Goal: Find specific page/section: Find specific page/section

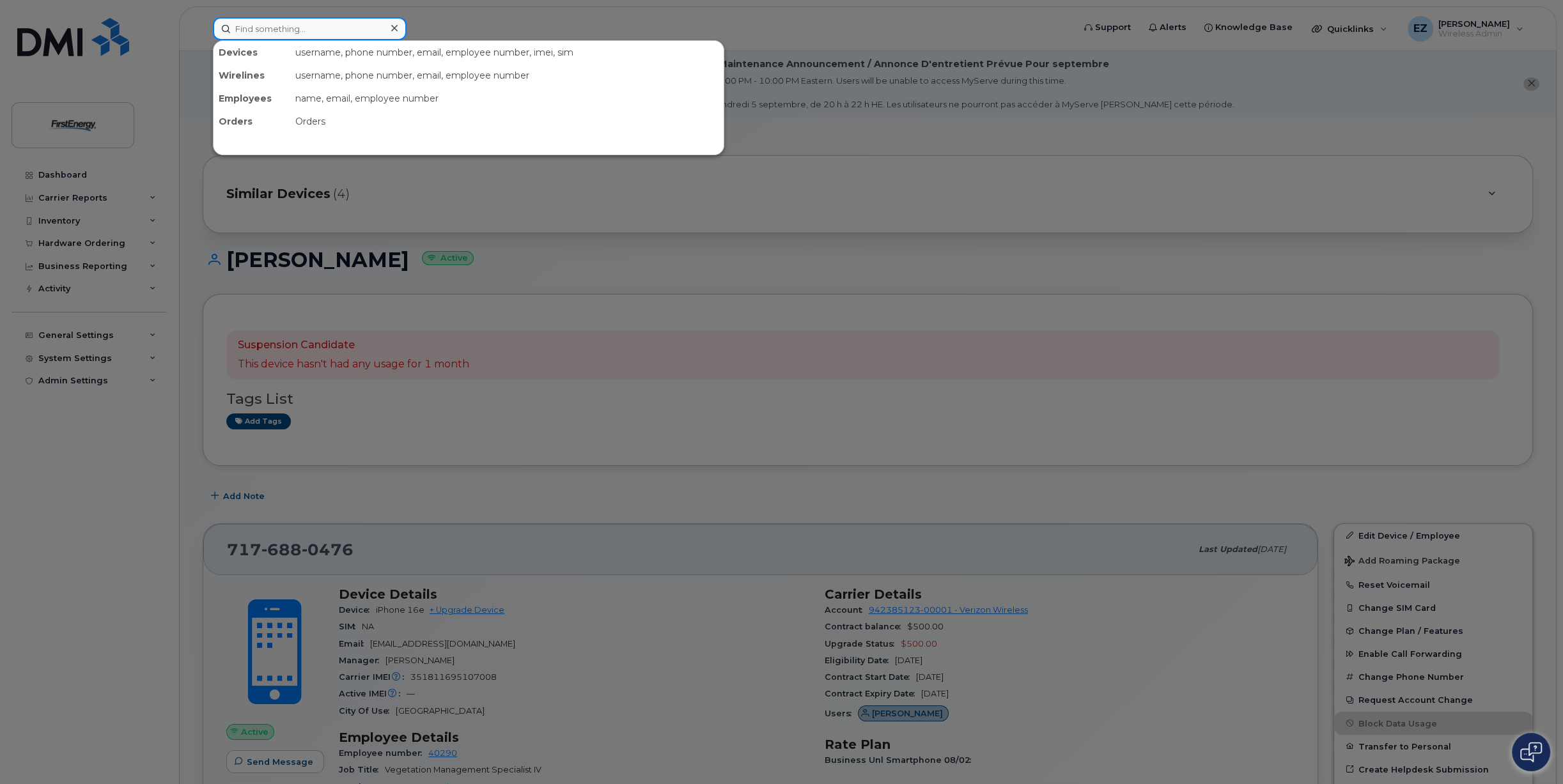
click at [290, 29] on input at bounding box center [309, 28] width 194 height 23
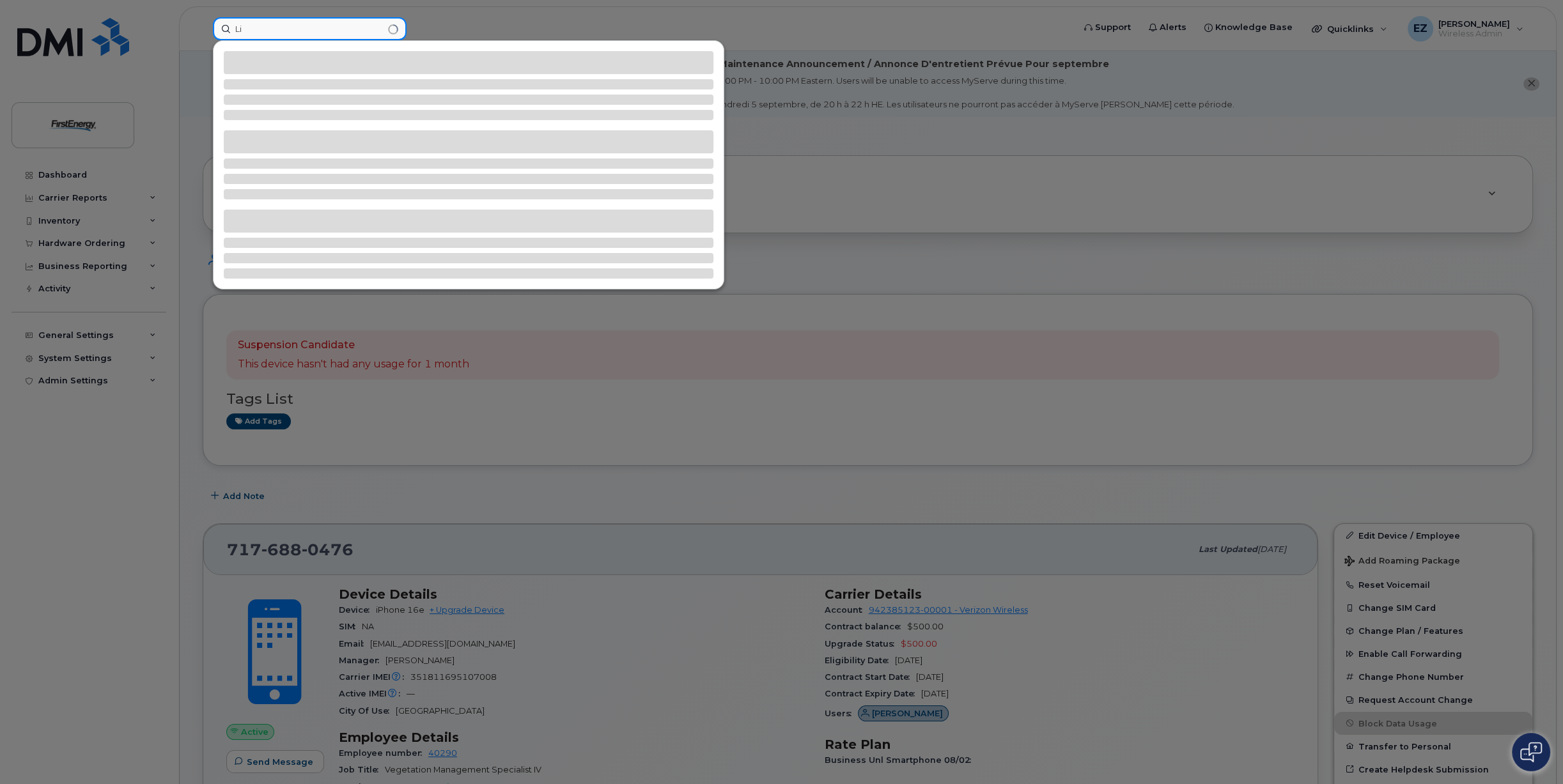
type input "L"
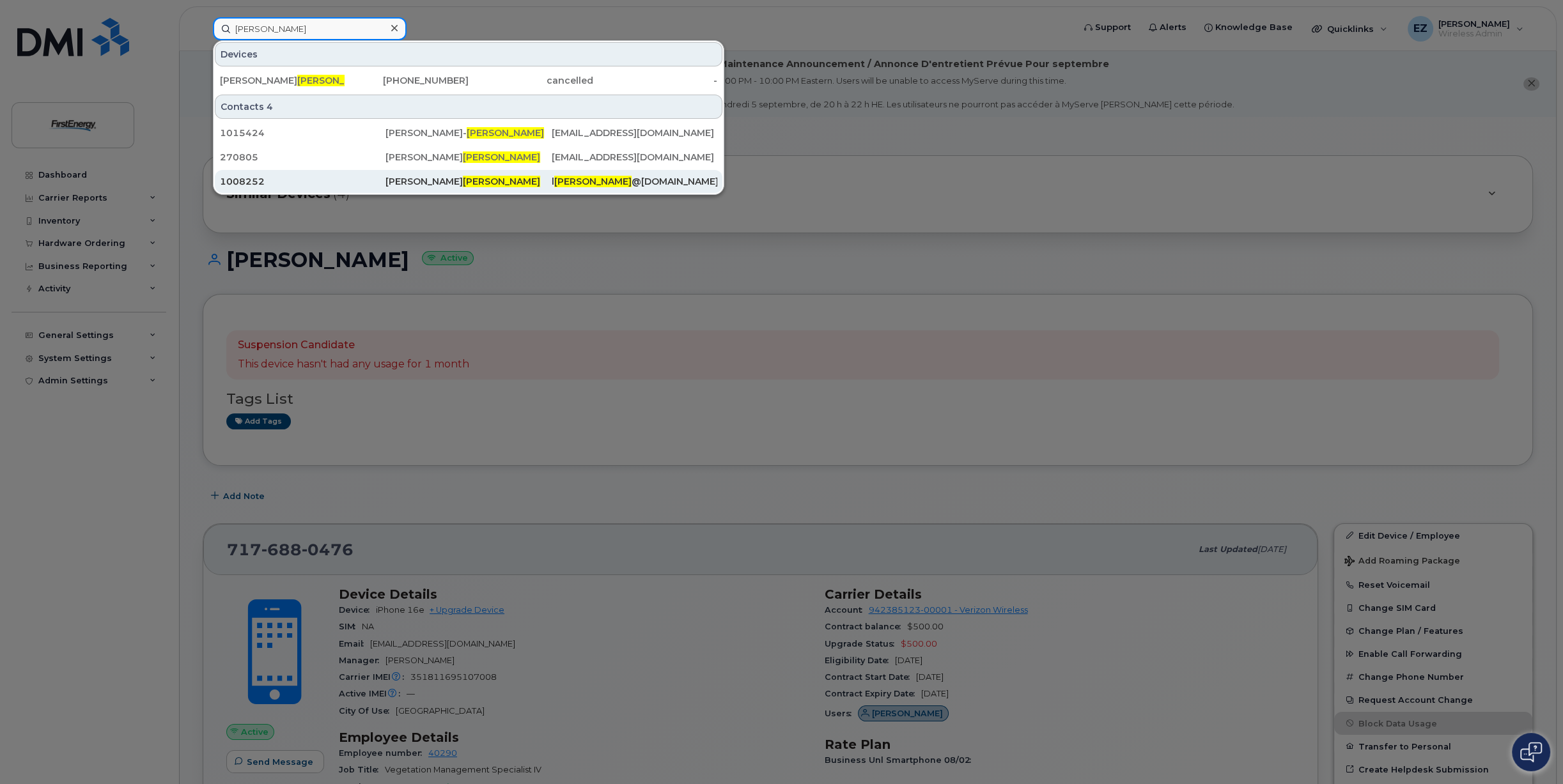
type input "Mojica"
click at [395, 184] on div "Lina C Mojica" at bounding box center [468, 182] width 165 height 13
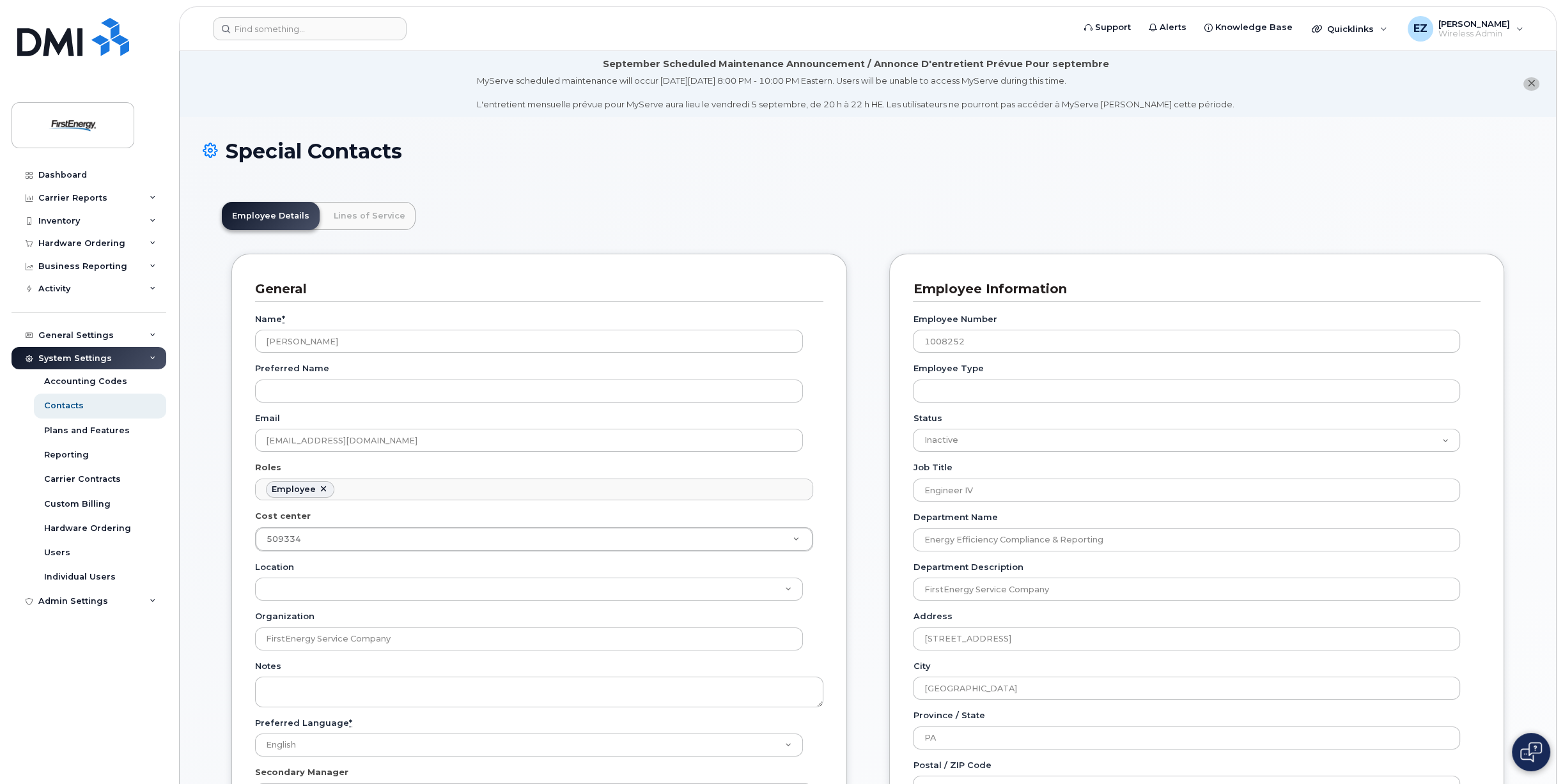
scroll to position [38, 0]
click at [371, 219] on link "Lines of Service" at bounding box center [369, 217] width 92 height 28
